Goal: Book appointment/travel/reservation

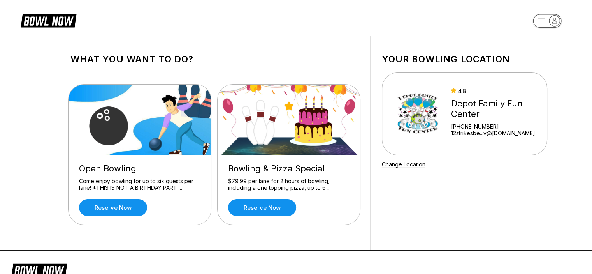
click at [140, 164] on div "Open Bowling" at bounding box center [140, 168] width 122 height 11
click at [122, 209] on link "Reserve now" at bounding box center [113, 207] width 68 height 17
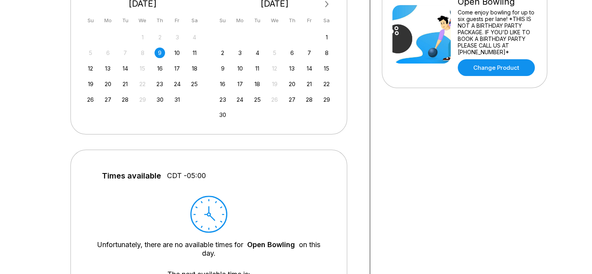
scroll to position [78, 0]
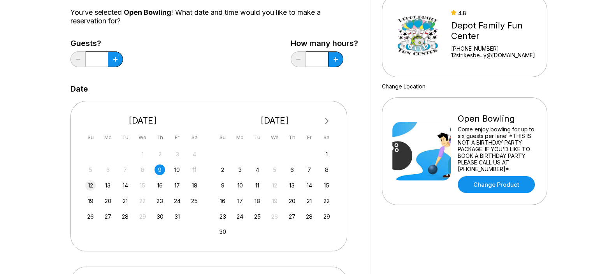
click at [90, 186] on div "12" at bounding box center [90, 185] width 11 height 11
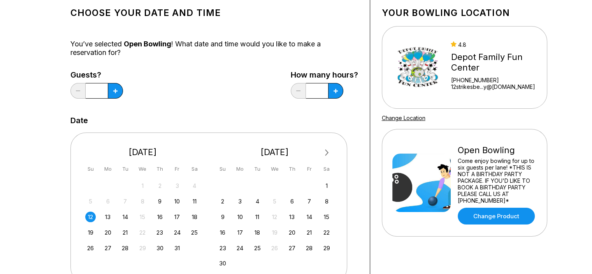
scroll to position [39, 0]
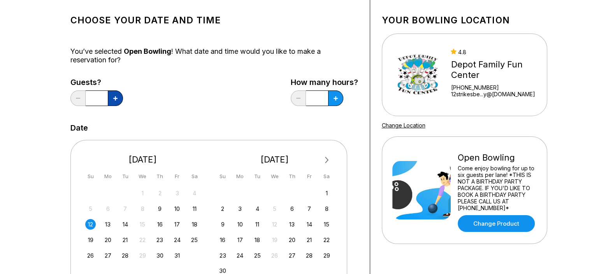
click at [116, 99] on icon at bounding box center [115, 98] width 4 height 4
type input "*"
click at [334, 99] on icon at bounding box center [336, 98] width 4 height 4
type input "*"
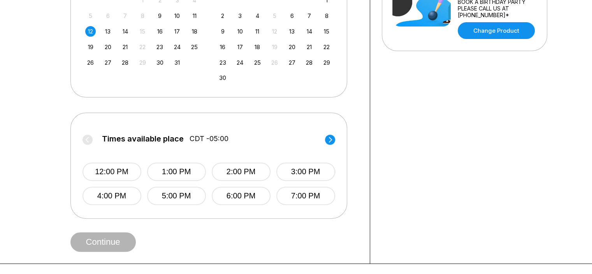
scroll to position [234, 0]
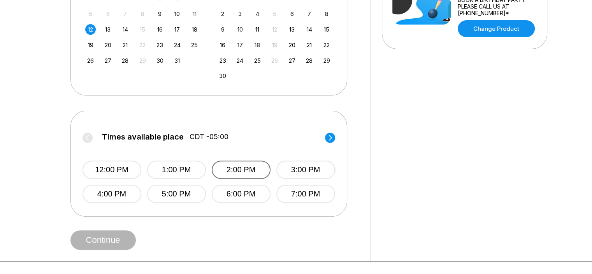
click at [254, 169] on button "2:00 PM" at bounding box center [241, 169] width 59 height 18
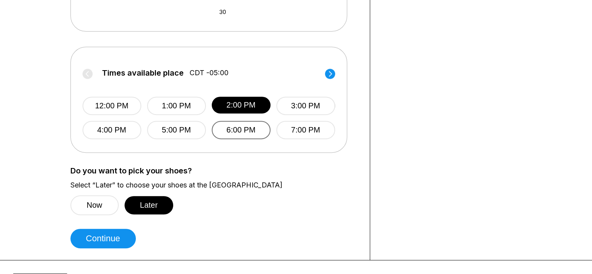
scroll to position [312, 0]
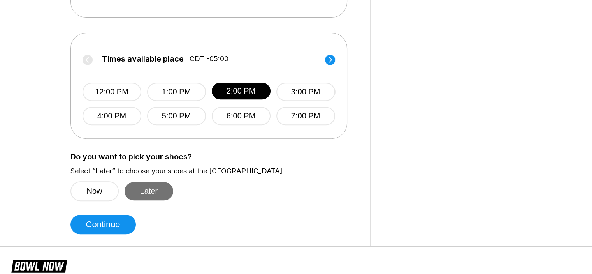
click at [160, 196] on button "Later" at bounding box center [149, 191] width 49 height 18
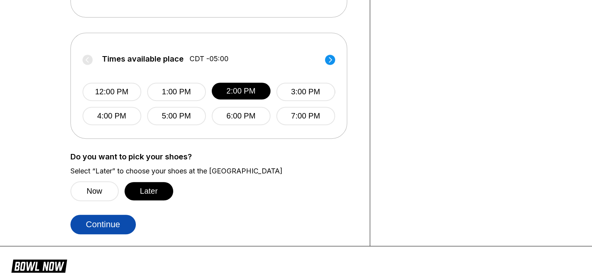
click at [128, 226] on button "Continue" at bounding box center [102, 224] width 65 height 19
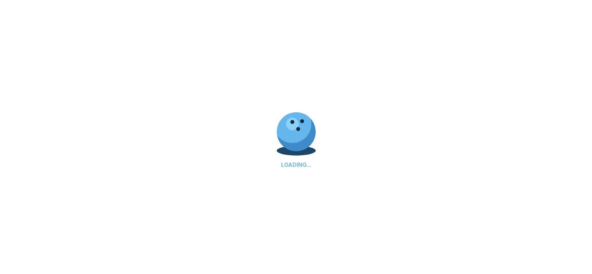
select select "**"
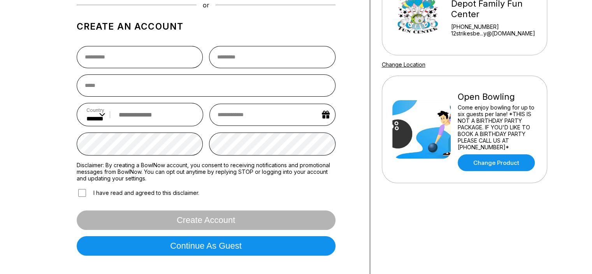
scroll to position [156, 0]
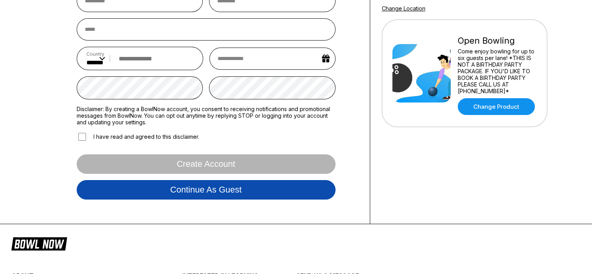
click at [137, 193] on button "Continue as guest" at bounding box center [206, 189] width 259 height 19
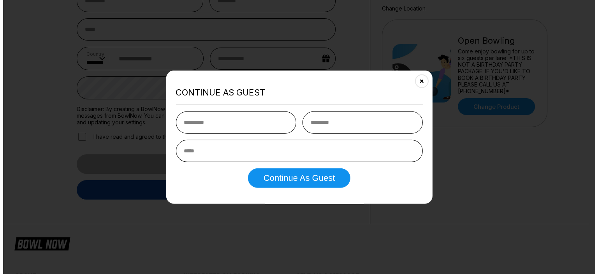
scroll to position [145, 0]
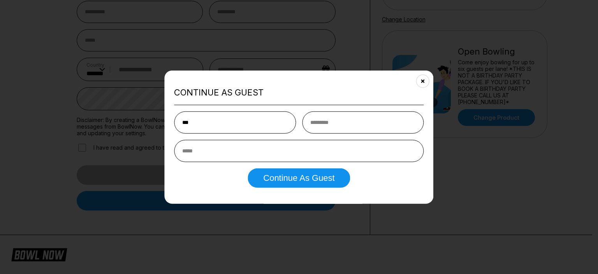
type input "***"
click at [345, 118] on input "text" at bounding box center [363, 122] width 122 height 22
type input "****"
click at [240, 146] on input "email" at bounding box center [299, 151] width 250 height 22
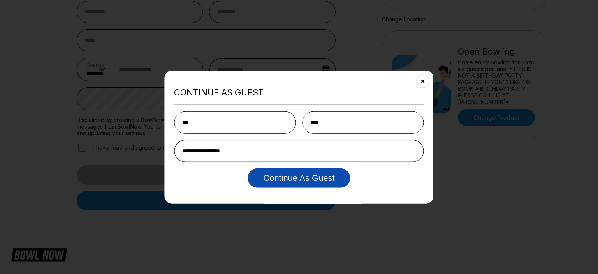
type input "**********"
click at [283, 176] on button "Continue as Guest" at bounding box center [299, 177] width 102 height 19
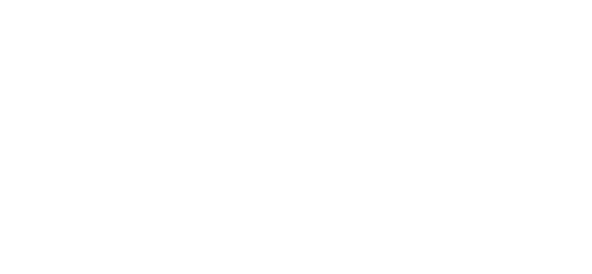
scroll to position [0, 0]
